Goal: Information Seeking & Learning: Learn about a topic

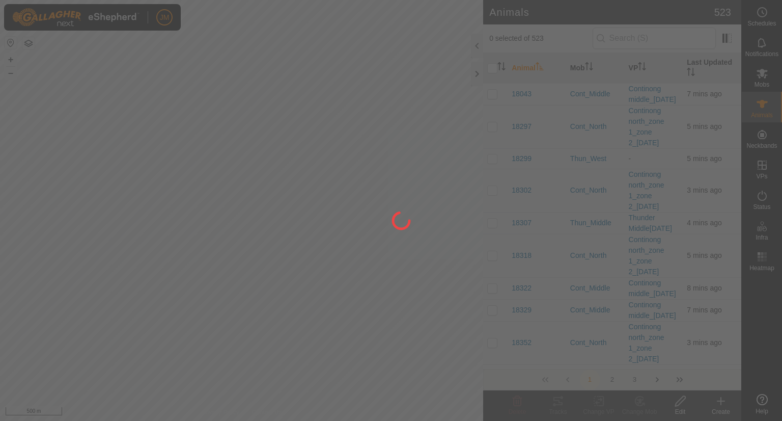
click at [476, 74] on div at bounding box center [391, 210] width 782 height 421
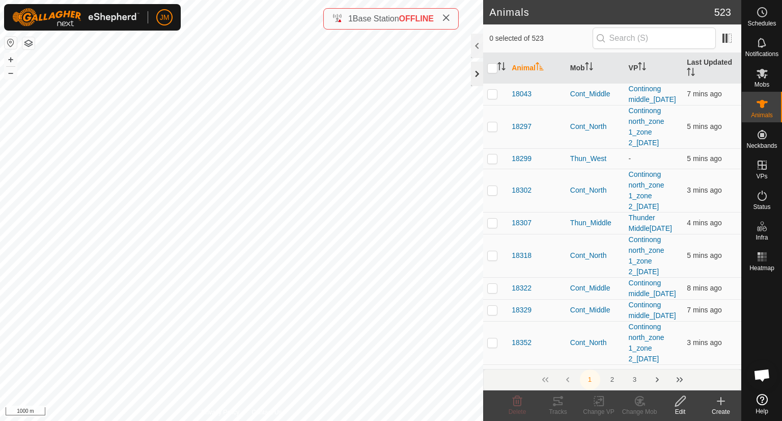
click at [476, 74] on div at bounding box center [477, 74] width 12 height 24
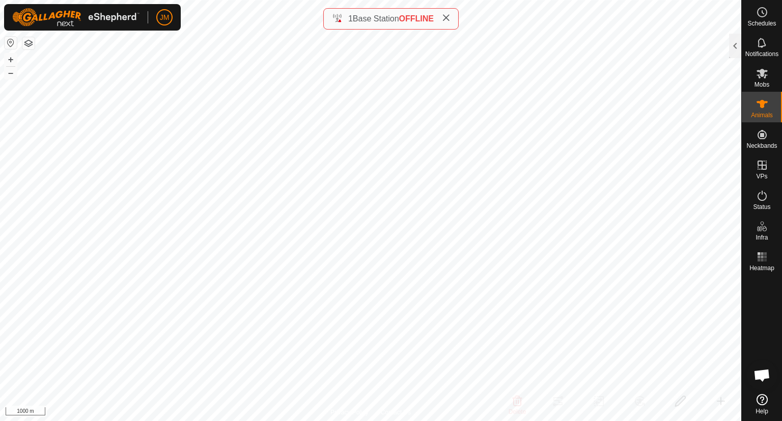
click at [448, 15] on icon at bounding box center [446, 18] width 8 height 8
click at [10, 60] on button "+" at bounding box center [11, 59] width 12 height 12
click at [10, 72] on button "–" at bounding box center [11, 73] width 12 height 12
click at [734, 56] on div at bounding box center [735, 46] width 12 height 24
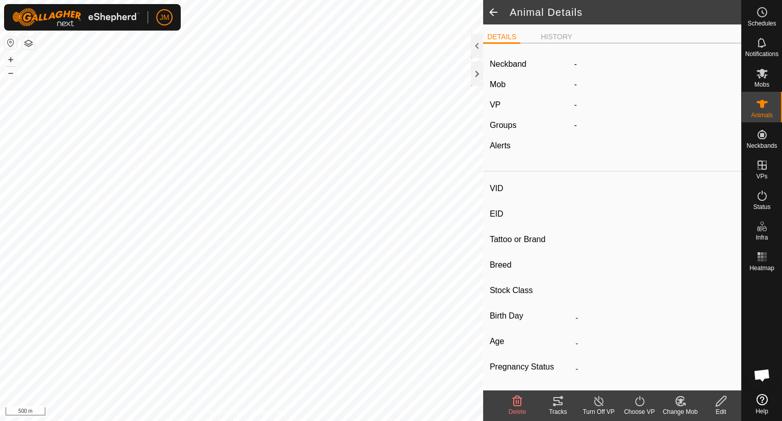
type input "19376"
type input "-"
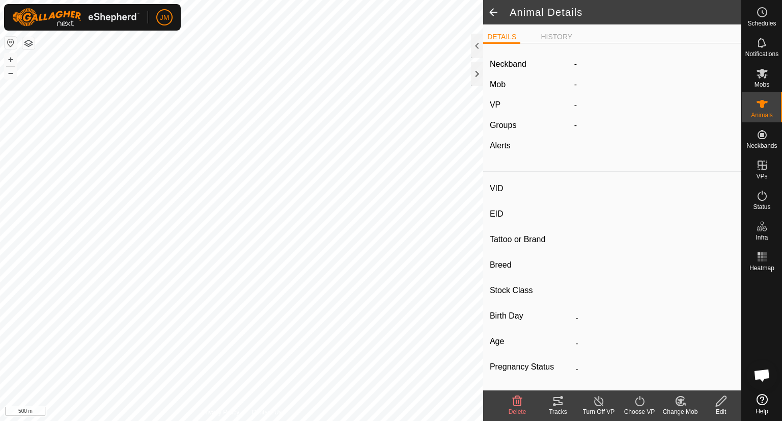
type input "-"
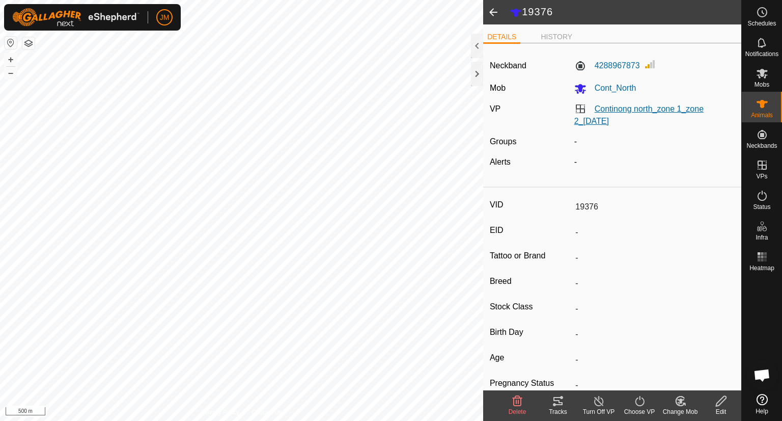
click at [648, 105] on link "Continong north_zone 1_zone 2_[DATE]" at bounding box center [638, 114] width 129 height 21
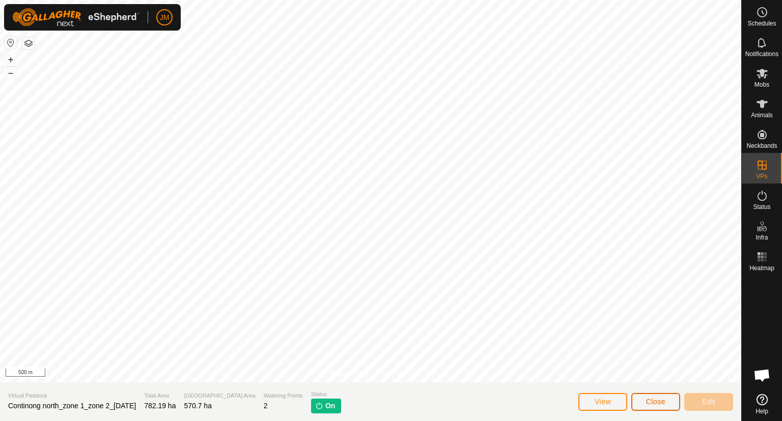
click at [658, 400] on span "Close" at bounding box center [655, 401] width 19 height 8
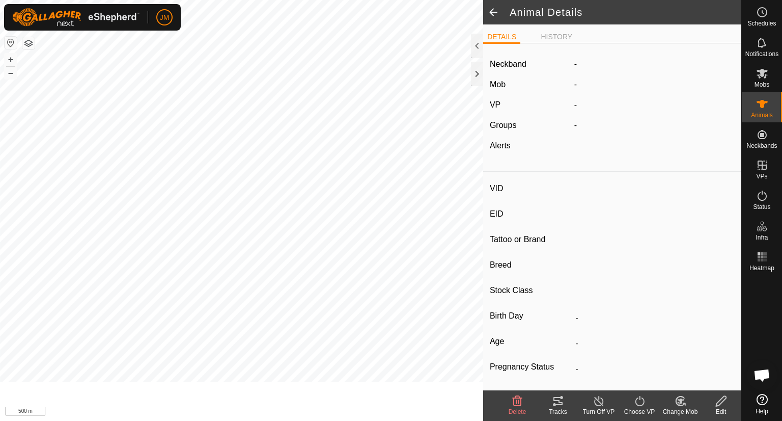
type input "19376"
type input "-"
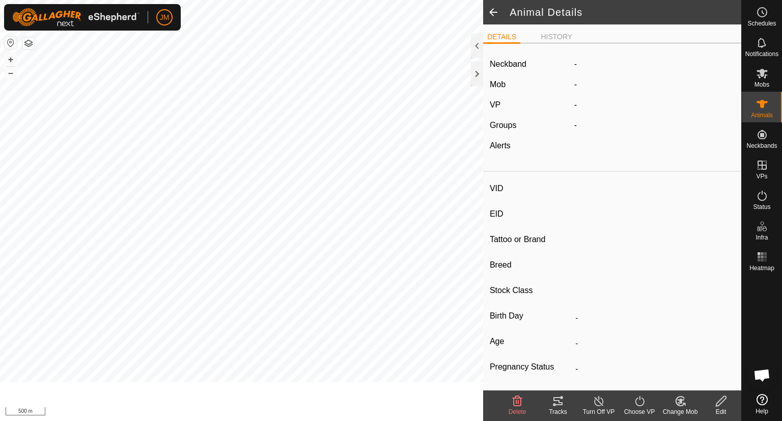
type input "-"
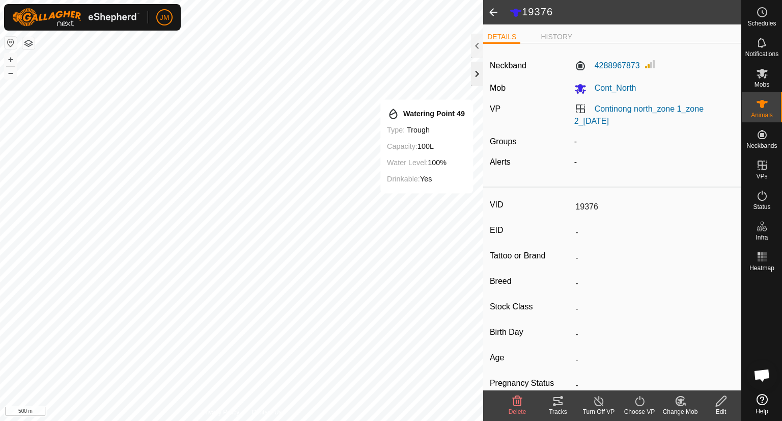
click at [480, 84] on div at bounding box center [477, 74] width 12 height 24
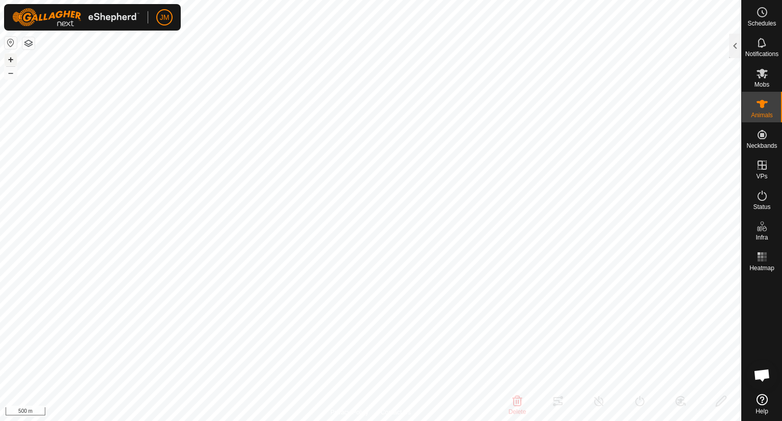
click at [12, 60] on button "+" at bounding box center [11, 59] width 12 height 12
click at [14, 72] on button "–" at bounding box center [11, 73] width 12 height 12
click at [403, 54] on div "WP 1 Type: trough Capacity: 100L Water Level: 100% Drinkable: Yes + – ⇧ i 500 m" at bounding box center [370, 210] width 741 height 421
